Goal: Obtain resource: Download file/media

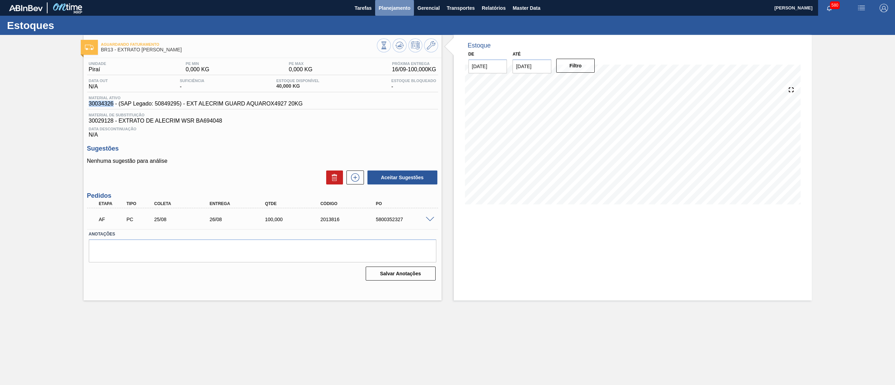
click at [401, 8] on span "Planejamento" at bounding box center [394, 8] width 32 height 8
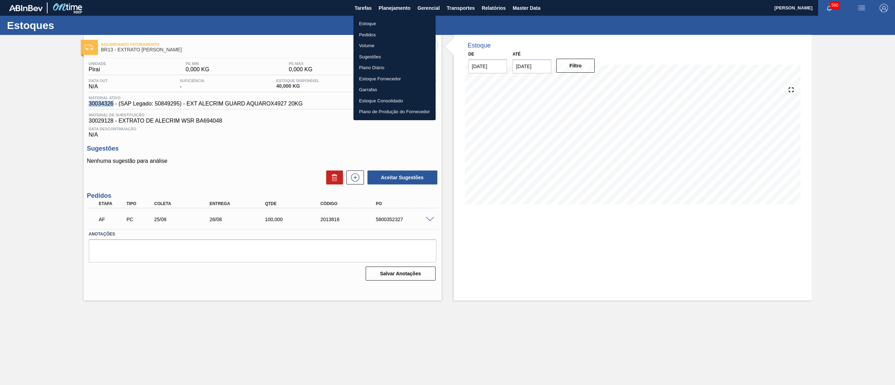
click at [386, 25] on li "Estoque" at bounding box center [394, 23] width 82 height 11
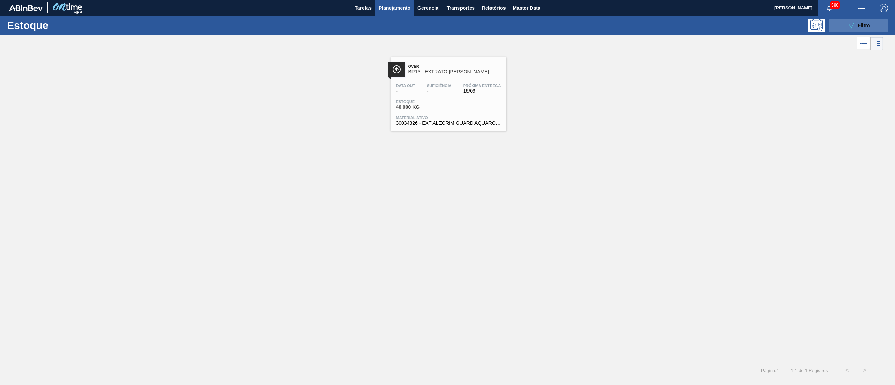
click at [850, 30] on button "089F7B8B-B2A5-4AFE-B5C0-19BA573D28AC Filtro" at bounding box center [857, 26] width 59 height 14
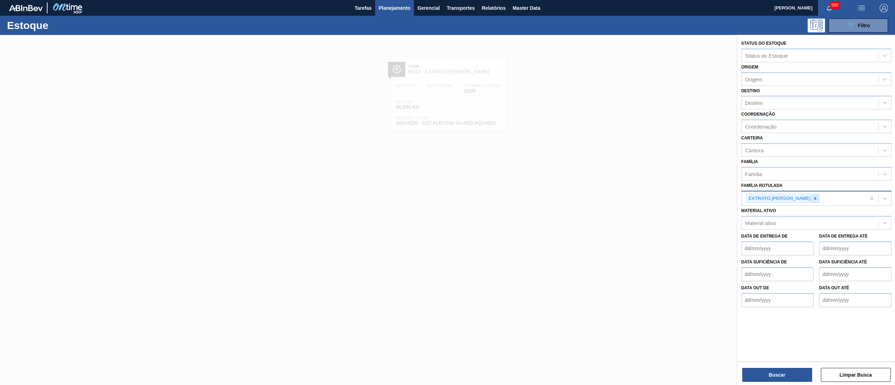
click at [811, 198] on div at bounding box center [815, 198] width 8 height 9
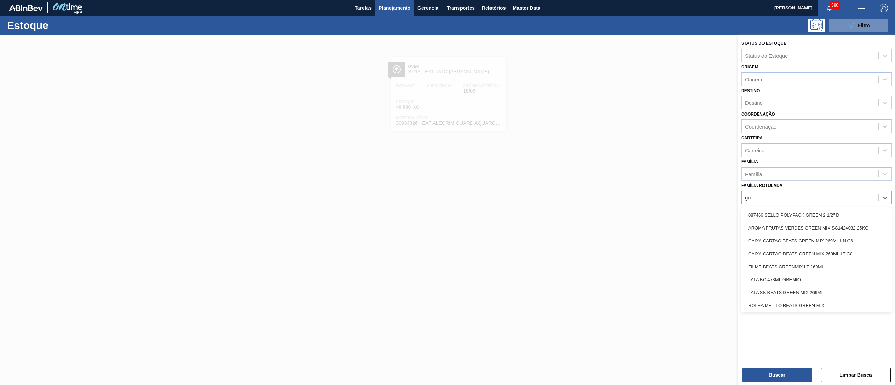
type Rotulada "gree"
click at [827, 240] on div "CAIXA CARTAO BEATS GREEN MIX 269ML LN C6" at bounding box center [816, 240] width 150 height 13
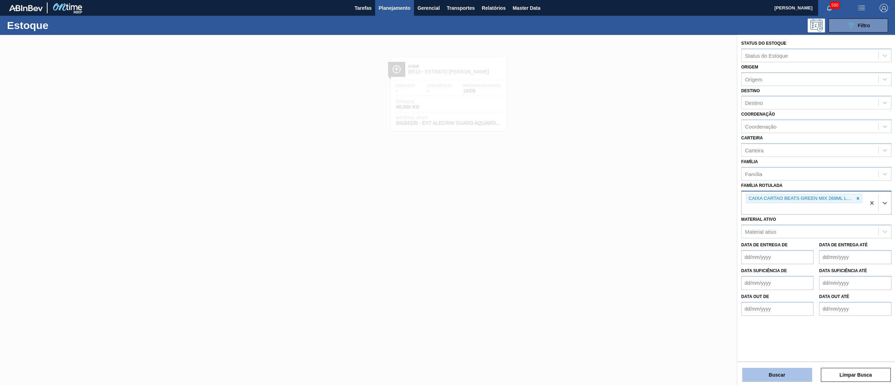
click at [771, 370] on button "Buscar" at bounding box center [777, 375] width 70 height 14
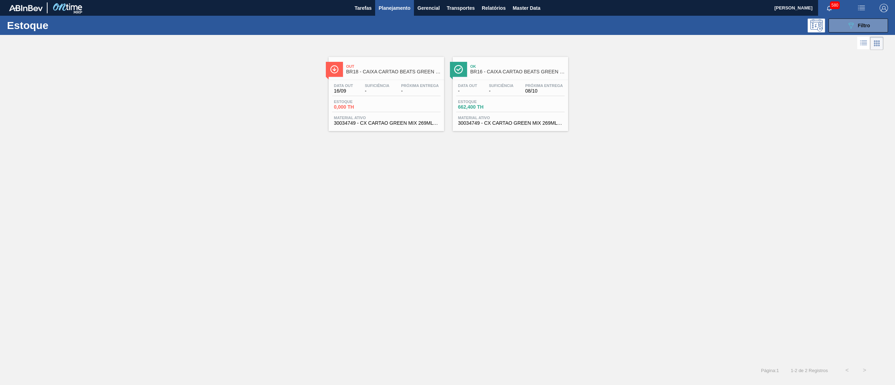
click at [492, 122] on span "30034749 - CX CARTAO GREEN MIX 269ML LN C6" at bounding box center [510, 123] width 105 height 5
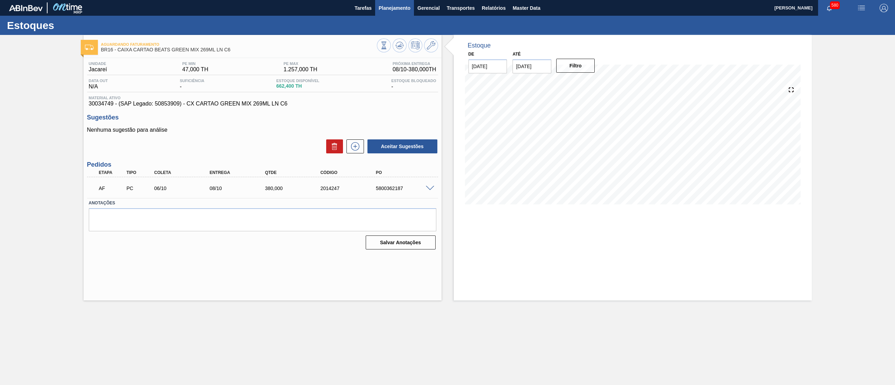
click at [387, 11] on span "Planejamento" at bounding box center [394, 8] width 32 height 8
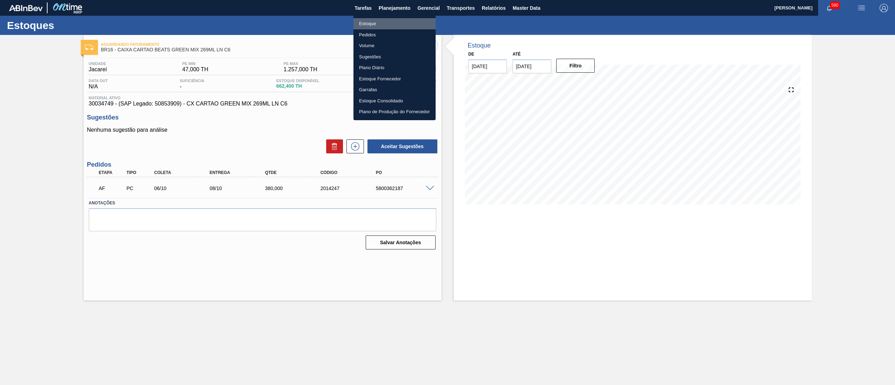
click at [381, 21] on li "Estoque" at bounding box center [394, 23] width 82 height 11
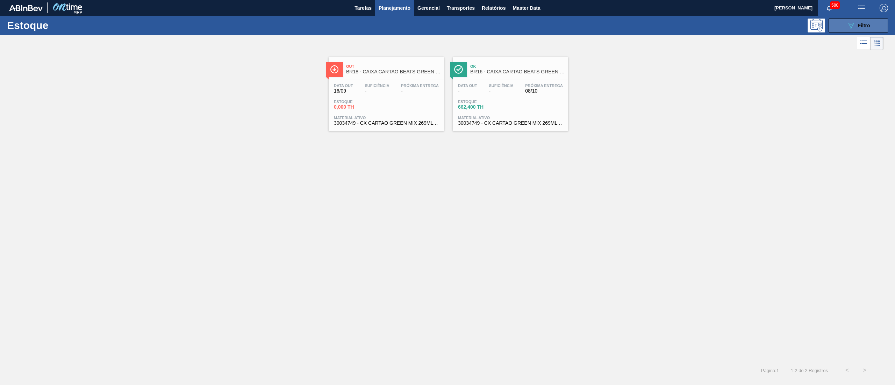
click at [872, 23] on button "089F7B8B-B2A5-4AFE-B5C0-19BA573D28AC Filtro" at bounding box center [857, 26] width 59 height 14
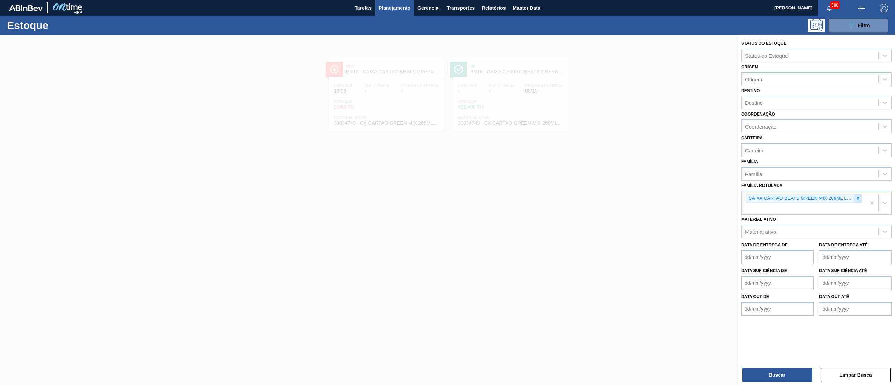
click at [857, 196] on icon at bounding box center [857, 198] width 5 height 5
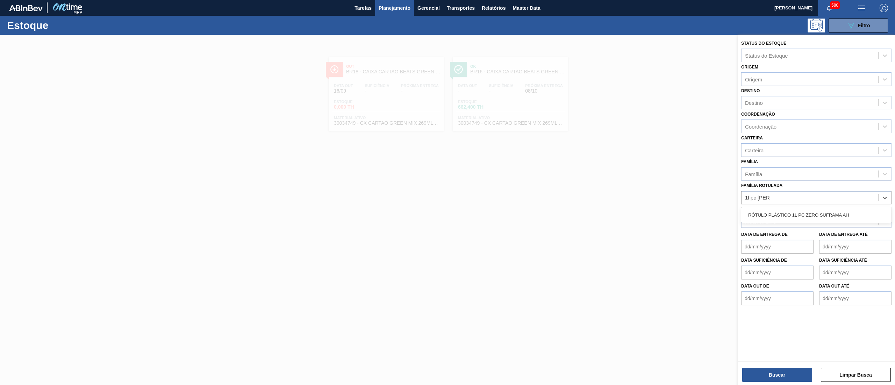
type Rotulada "1l pc [PERSON_NAME] s"
click at [840, 209] on div "RÓTULO PLÁSTICO 1L PC ZERO SUFRAMA AH" at bounding box center [816, 215] width 150 height 13
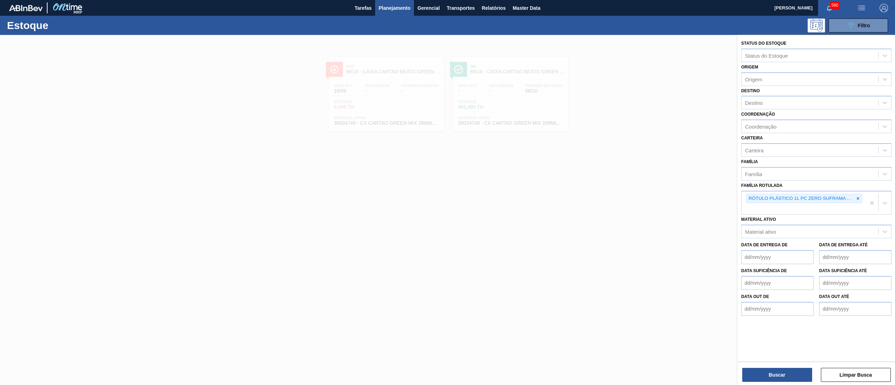
click at [765, 383] on div "Status do Estoque Status do Estoque Origem Origem Destino Destino Coordenação C…" at bounding box center [815, 211] width 157 height 352
click at [765, 375] on button "Buscar" at bounding box center [777, 375] width 70 height 14
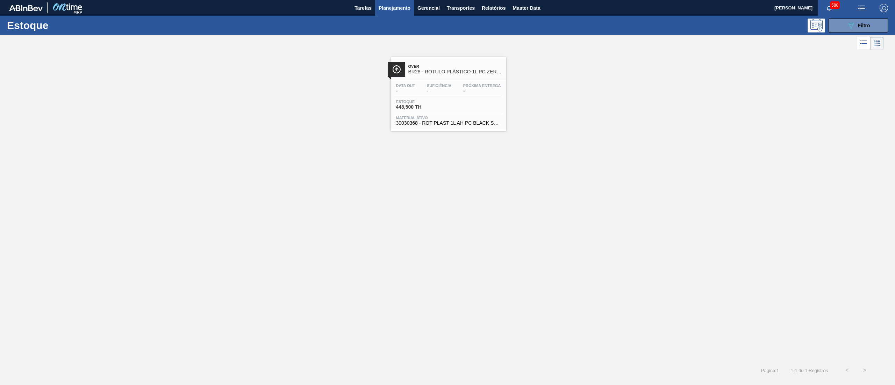
click at [453, 103] on div "Estoque 448,500 TH" at bounding box center [448, 106] width 108 height 13
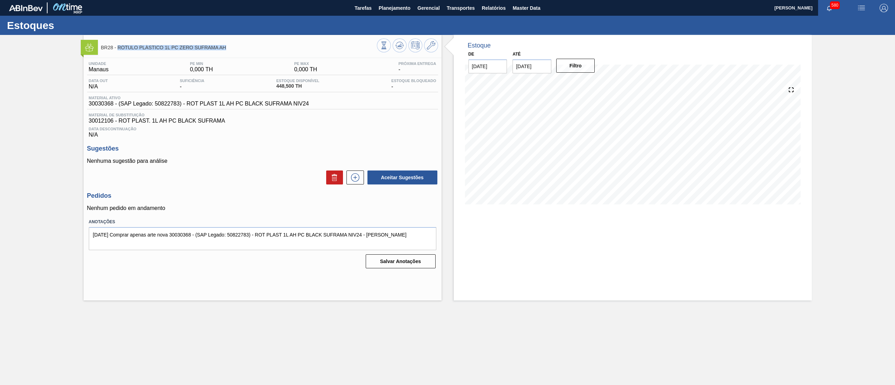
drag, startPoint x: 226, startPoint y: 47, endPoint x: 118, endPoint y: 55, distance: 108.9
click at [118, 55] on div "BR28 - RÓTULO PLÁSTICO 1L PC ZERO SUFRAMA AH" at bounding box center [239, 47] width 276 height 16
copy span "RÓTULO PLÁSTICO 1L PC ZERO SUFRAMA AH"
click at [395, 8] on span "Planejamento" at bounding box center [394, 8] width 32 height 8
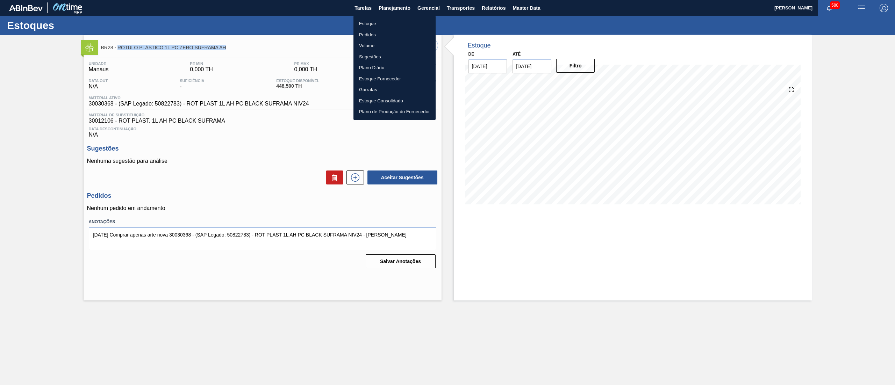
click at [389, 27] on li "Estoque" at bounding box center [394, 23] width 82 height 11
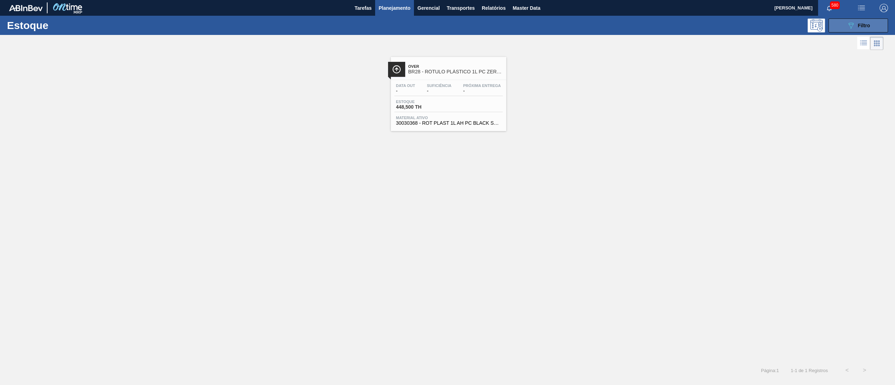
click at [856, 23] on div "089F7B8B-B2A5-4AFE-B5C0-19BA573D28AC Filtro" at bounding box center [857, 25] width 23 height 8
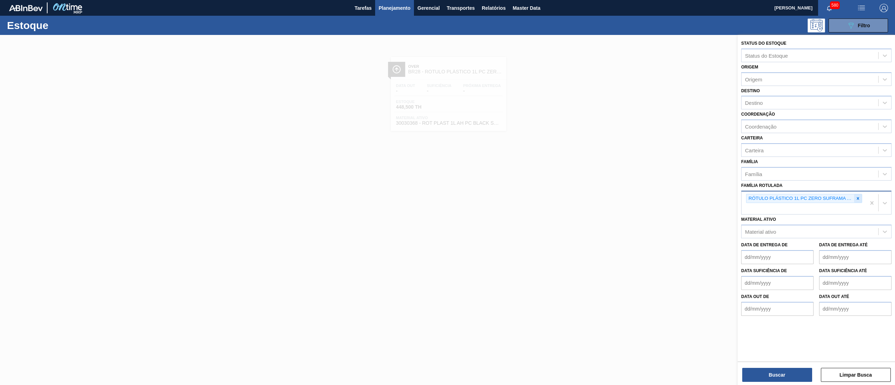
click at [857, 198] on icon at bounding box center [857, 198] width 5 height 5
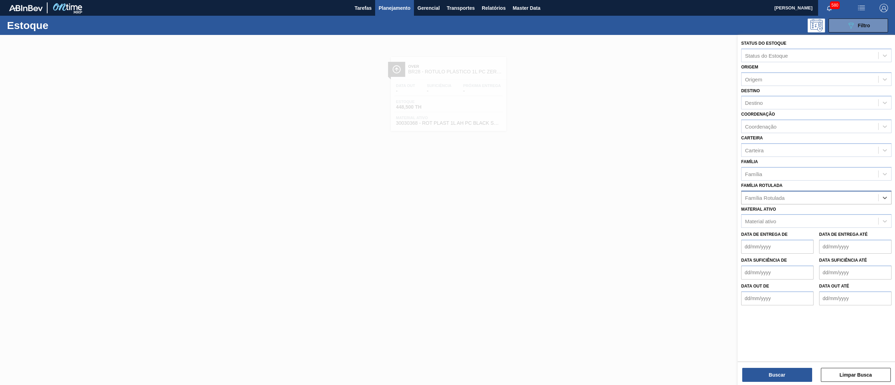
click at [831, 200] on div "Família Rotulada" at bounding box center [809, 198] width 137 height 10
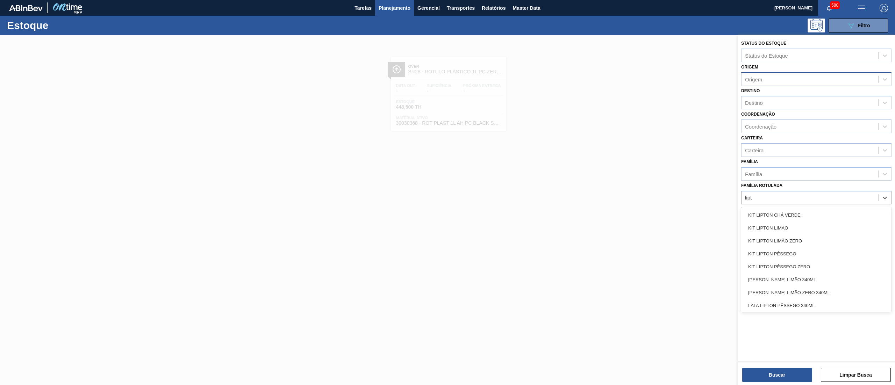
type Rotulada "lipt"
click at [780, 77] on div "Origem" at bounding box center [809, 79] width 137 height 10
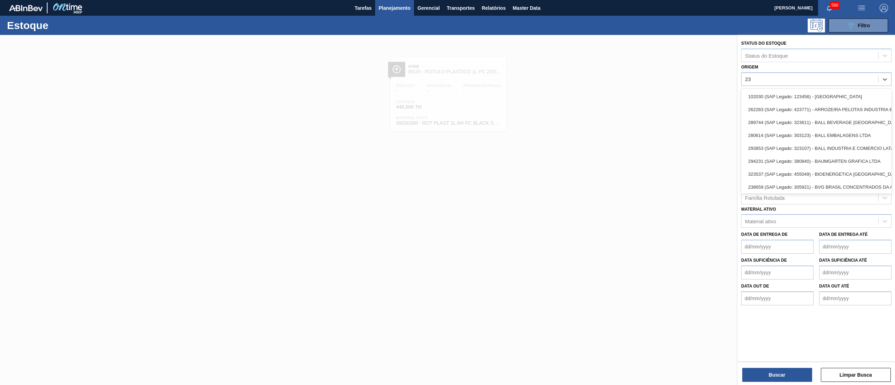
type input "23"
click at [778, 69] on div "Origem option 102030 (SAP Legado: 123456) - ANDINA focused, 1 of 51. 51 results…" at bounding box center [816, 74] width 150 height 24
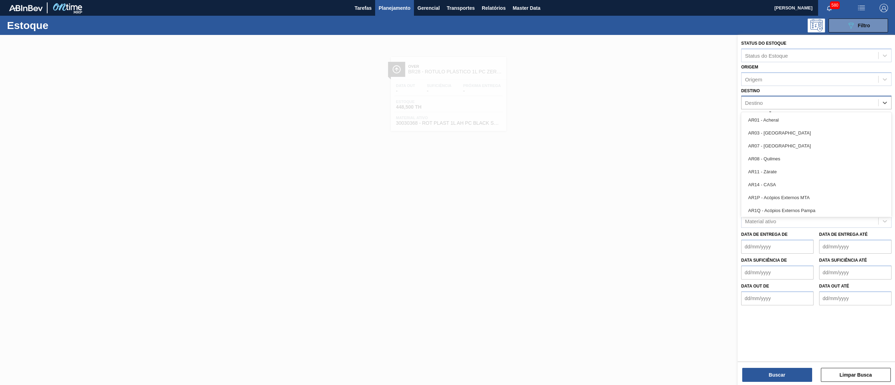
click at [775, 102] on div "Destino" at bounding box center [809, 103] width 137 height 10
type input "23"
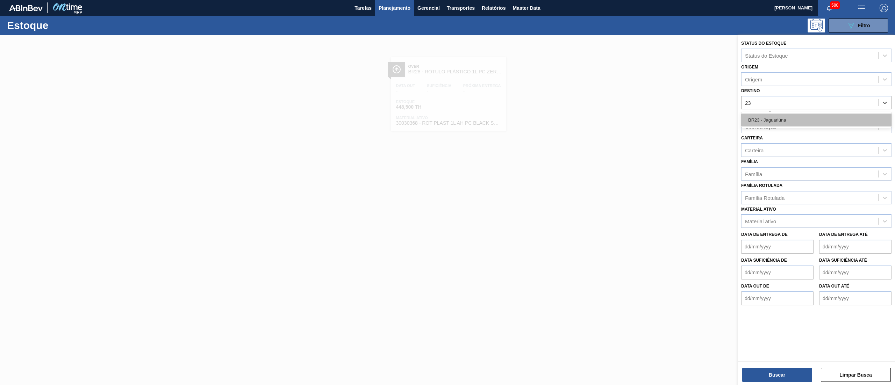
click at [776, 118] on div "BR23 - Jaguariúna" at bounding box center [816, 120] width 150 height 13
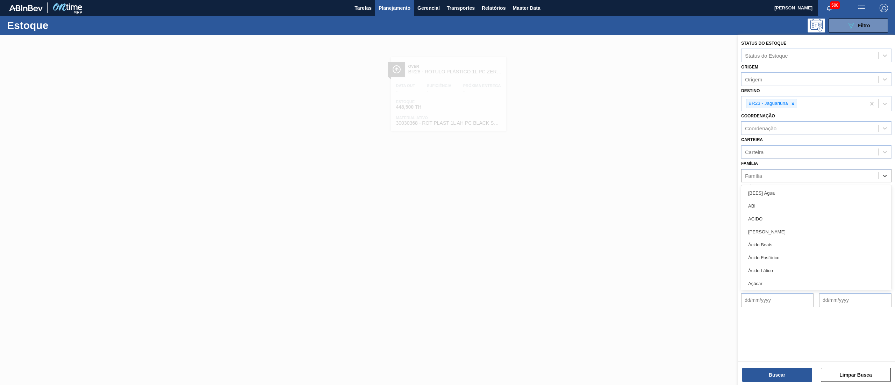
click at [778, 176] on div "Família" at bounding box center [809, 176] width 137 height 10
type input "plást"
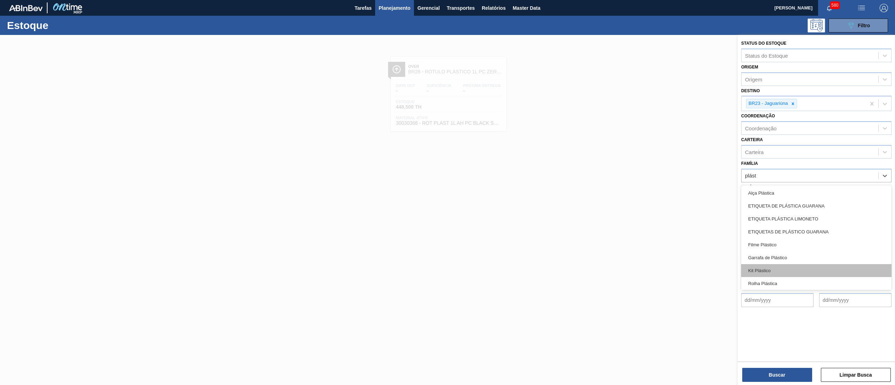
scroll to position [27, 0]
click at [776, 269] on div "Rótulo Plástico" at bounding box center [816, 269] width 150 height 13
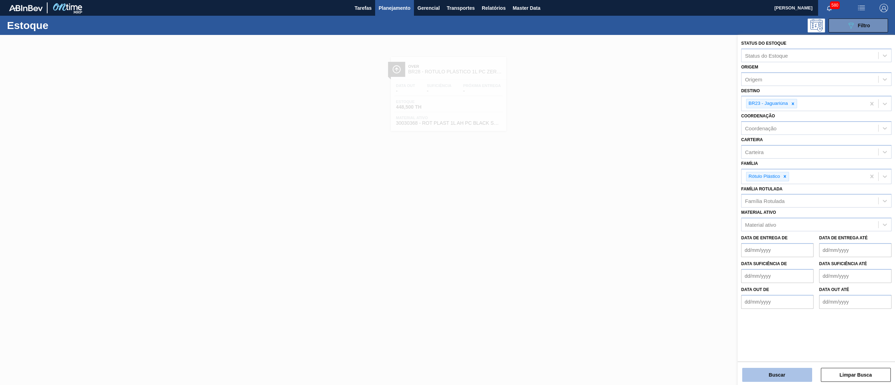
click at [763, 370] on button "Buscar" at bounding box center [777, 375] width 70 height 14
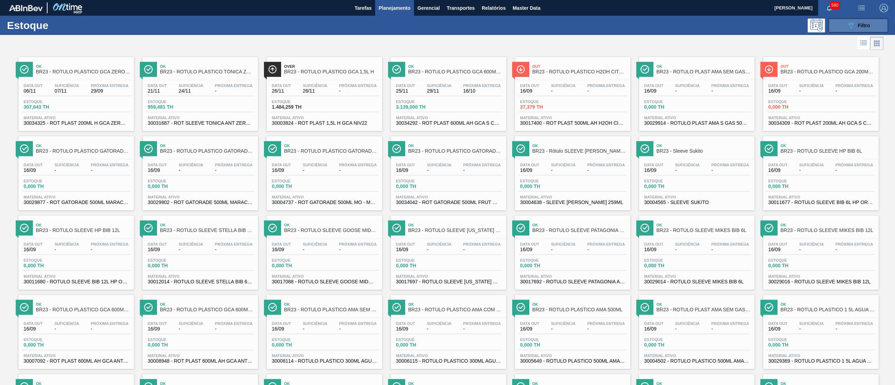
click at [846, 28] on icon "089F7B8B-B2A5-4AFE-B5C0-19BA573D28AC" at bounding box center [850, 25] width 8 height 8
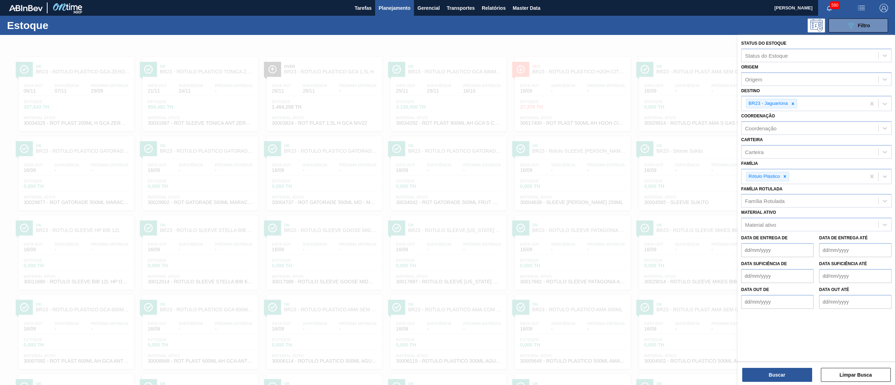
click at [595, 36] on div at bounding box center [447, 227] width 895 height 385
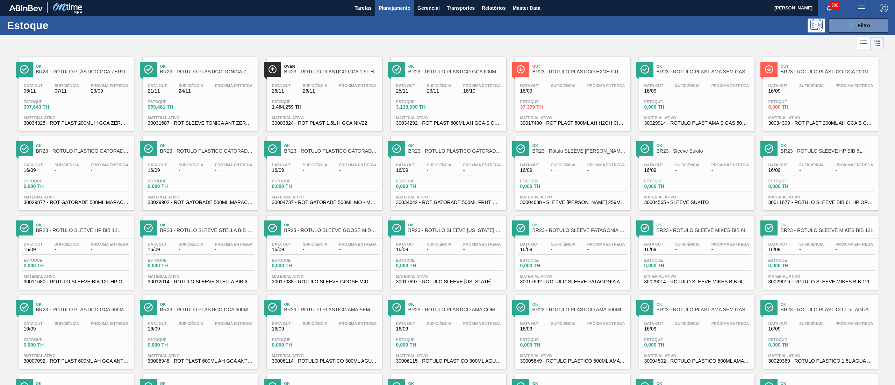
scroll to position [320, 0]
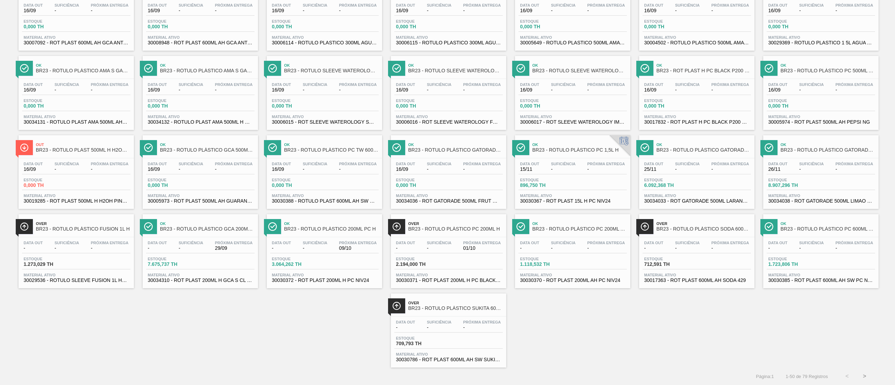
click at [862, 373] on button ">" at bounding box center [863, 376] width 17 height 17
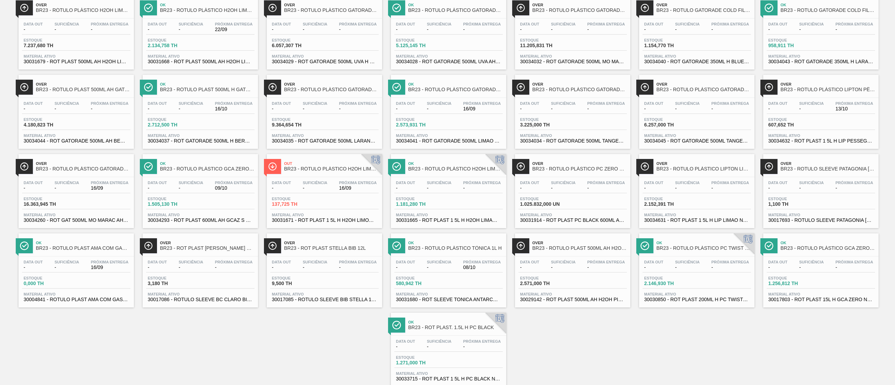
scroll to position [82, 0]
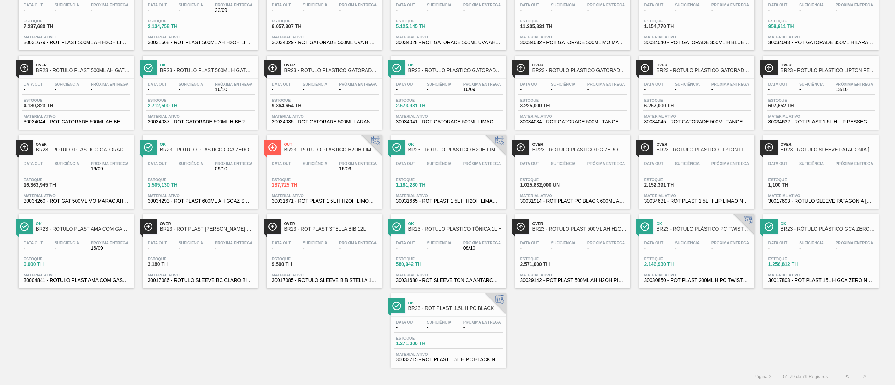
click at [804, 115] on span "Material ativo" at bounding box center [820, 116] width 105 height 4
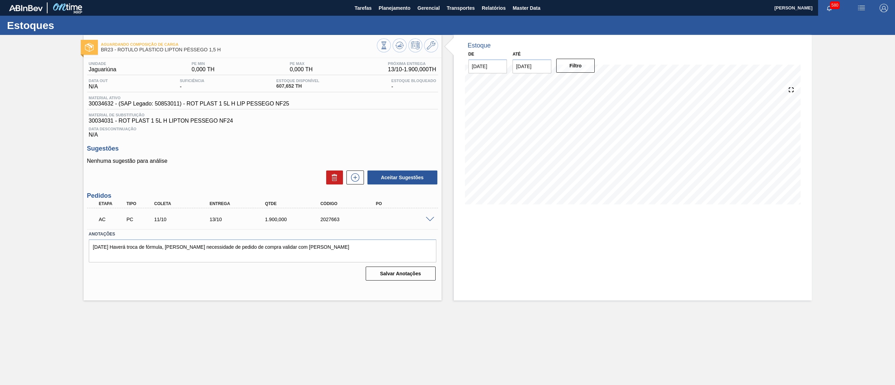
click at [430, 221] on span at bounding box center [430, 219] width 8 height 5
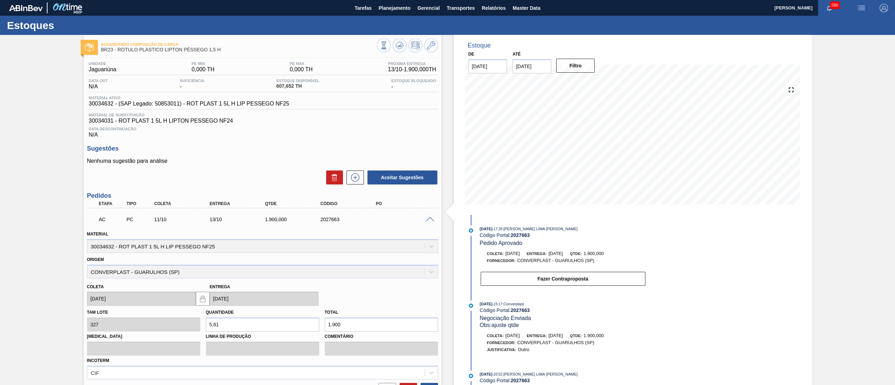
click at [430, 221] on span at bounding box center [430, 219] width 8 height 5
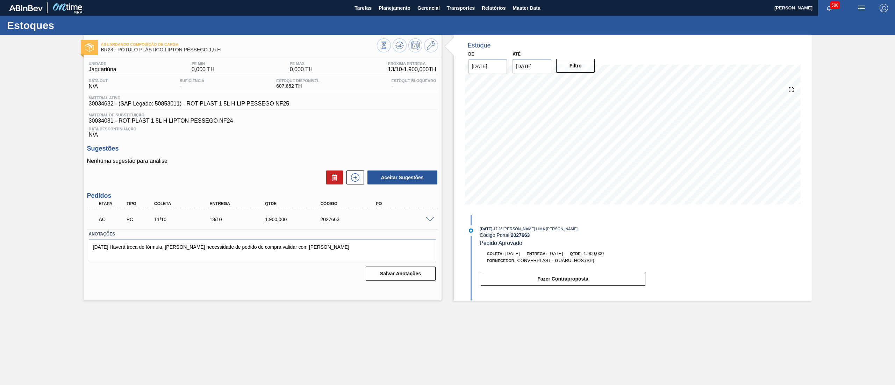
click at [430, 221] on span at bounding box center [430, 219] width 8 height 5
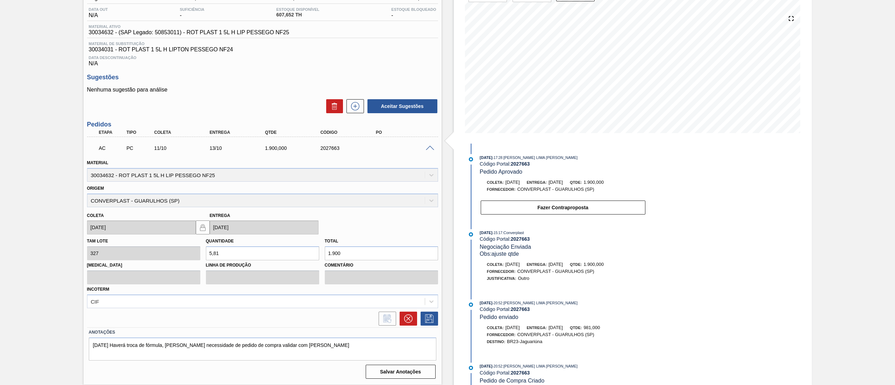
scroll to position [11, 0]
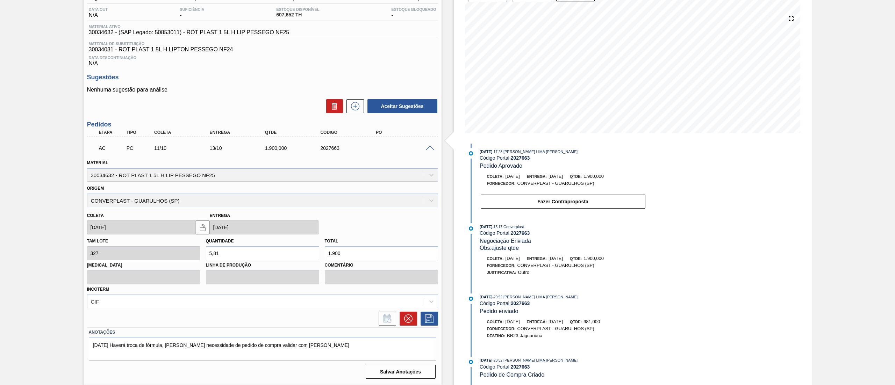
click at [427, 150] on span at bounding box center [430, 148] width 8 height 5
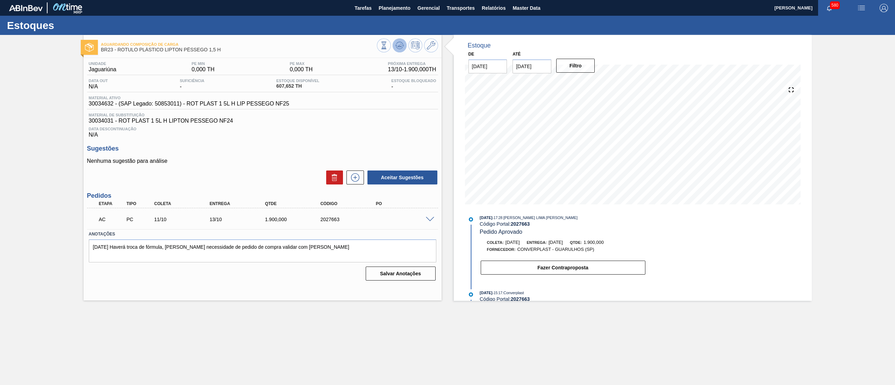
click at [397, 43] on icon at bounding box center [399, 45] width 8 height 8
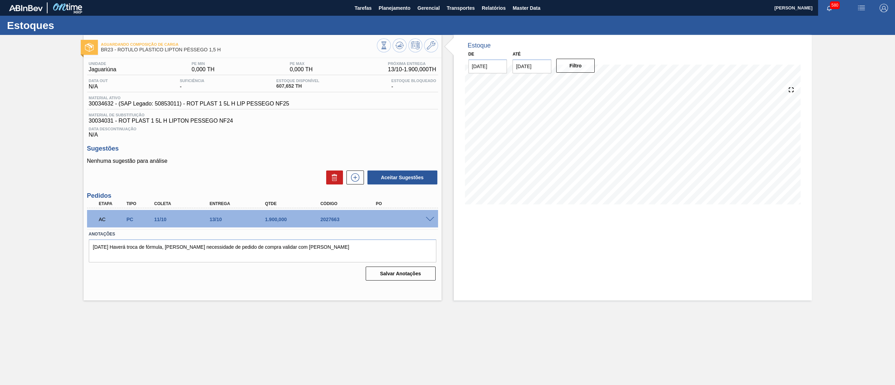
click at [536, 57] on div "Até [DATE]" at bounding box center [531, 61] width 39 height 24
click at [551, 68] on input "[DATE]" at bounding box center [531, 66] width 39 height 14
click at [590, 84] on button "Next Month" at bounding box center [590, 83] width 5 height 5
click at [590, 146] on div "1" at bounding box center [588, 150] width 9 height 9
type input "[DATE]"
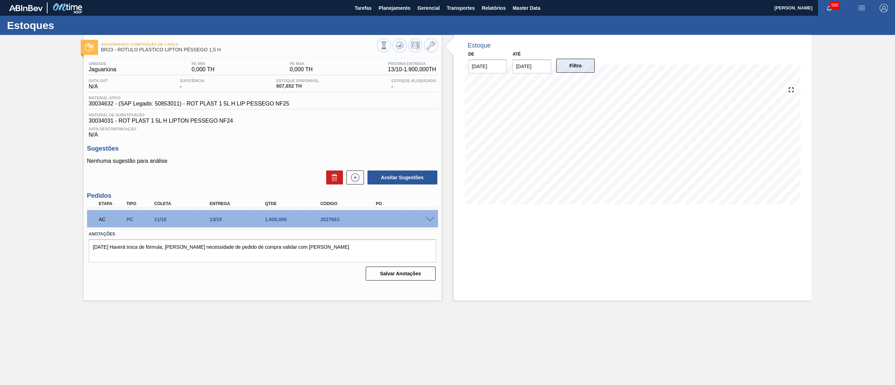
click at [576, 64] on button "Filtro" at bounding box center [575, 66] width 39 height 14
click at [429, 220] on span at bounding box center [430, 219] width 8 height 5
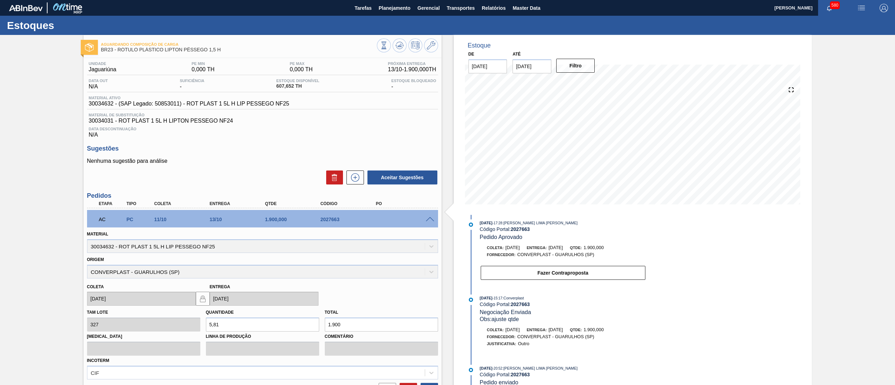
scroll to position [71, 0]
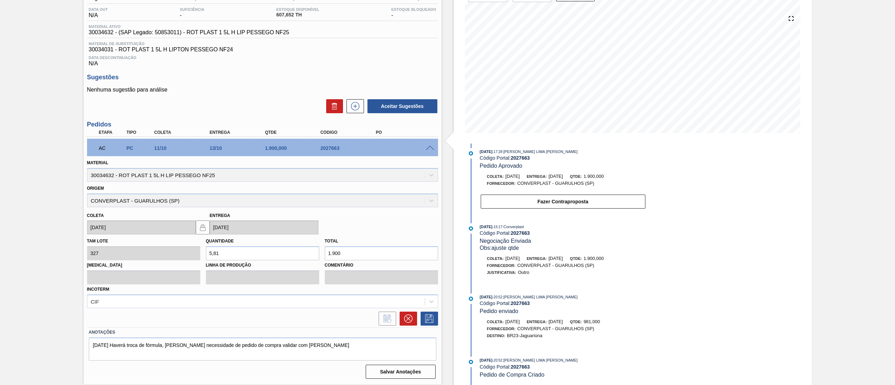
click at [426, 147] on span at bounding box center [430, 148] width 8 height 5
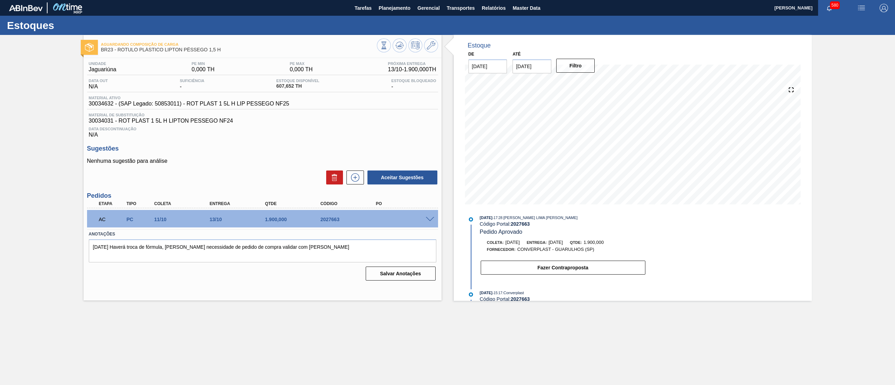
click at [200, 340] on main "Tarefas Planejamento Gerencial Transportes Relatórios Master Data [PERSON_NAME]…" at bounding box center [447, 192] width 895 height 385
click at [491, 14] on button "Relatórios" at bounding box center [493, 8] width 31 height 16
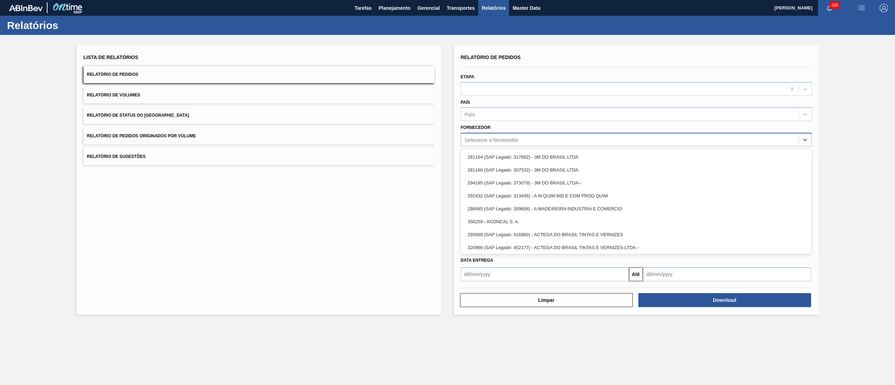
click at [496, 144] on div "Selecione o fornecedor" at bounding box center [629, 140] width 337 height 10
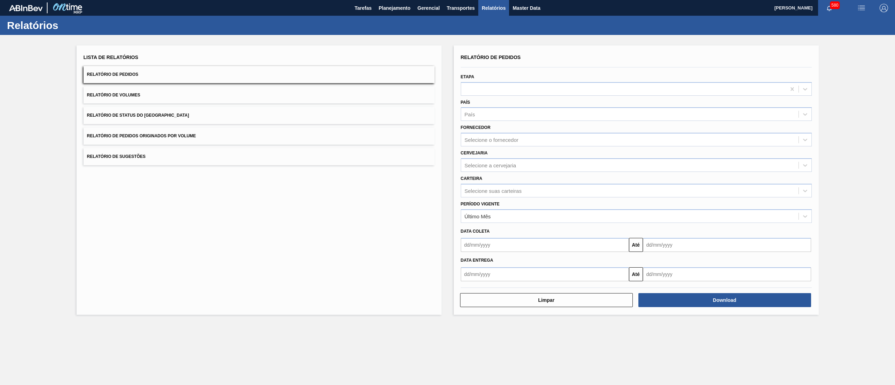
click at [506, 122] on div "Fornecedor Selecione o fornecedor" at bounding box center [636, 134] width 356 height 26
click at [495, 114] on div "País" at bounding box center [629, 114] width 337 height 10
type input "br"
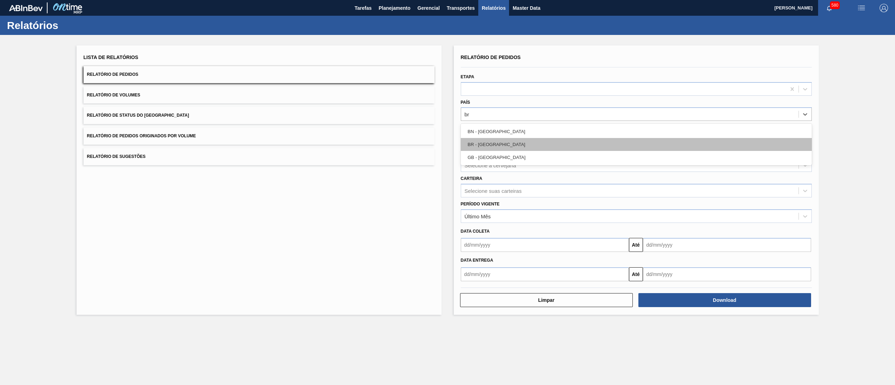
click at [503, 140] on div "BR - [GEOGRAPHIC_DATA]" at bounding box center [636, 144] width 351 height 13
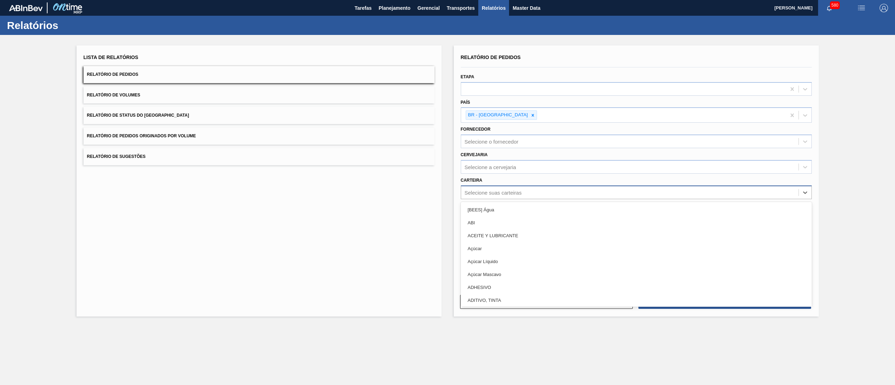
click at [491, 193] on div "Selecione suas carteiras" at bounding box center [492, 192] width 57 height 6
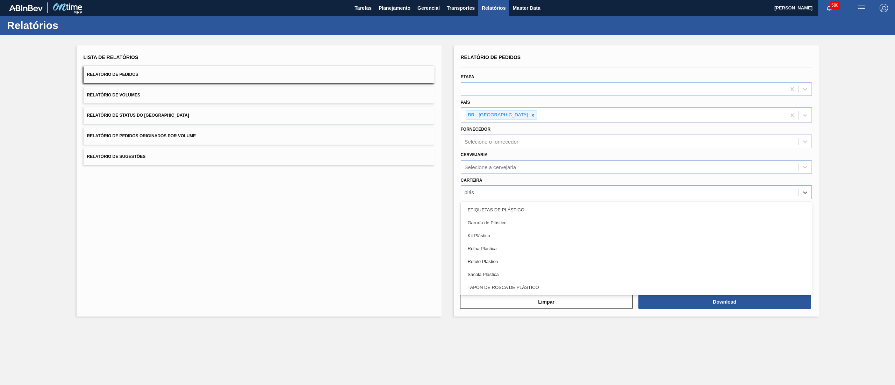
type input "plást"
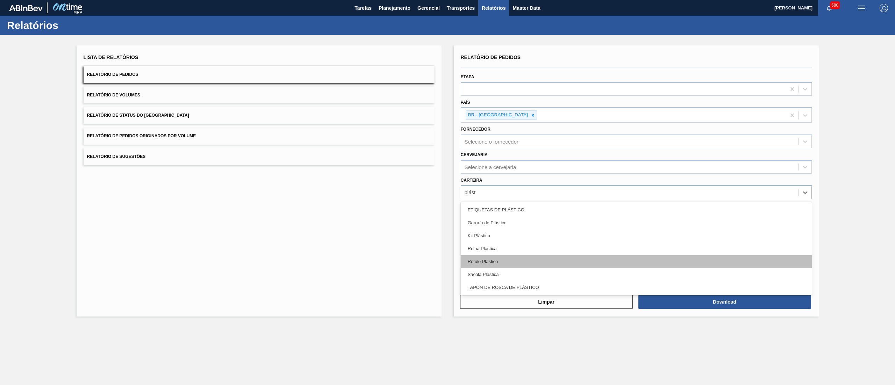
click at [515, 257] on div "Rótulo Plástico" at bounding box center [636, 261] width 351 height 13
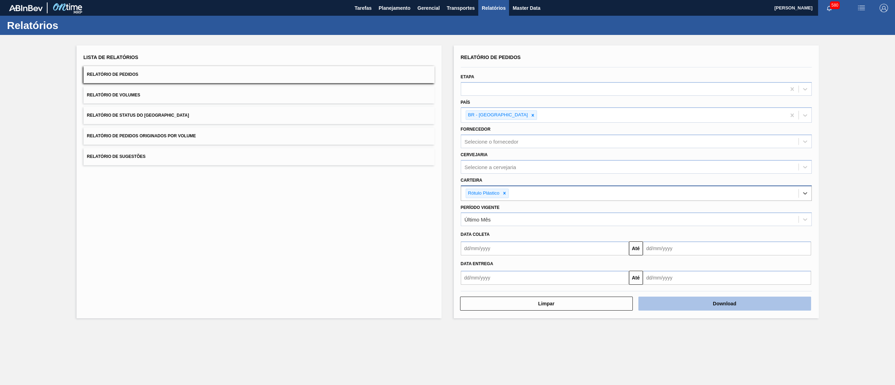
click at [681, 298] on button "Download" at bounding box center [724, 304] width 173 height 14
